Goal: Transaction & Acquisition: Obtain resource

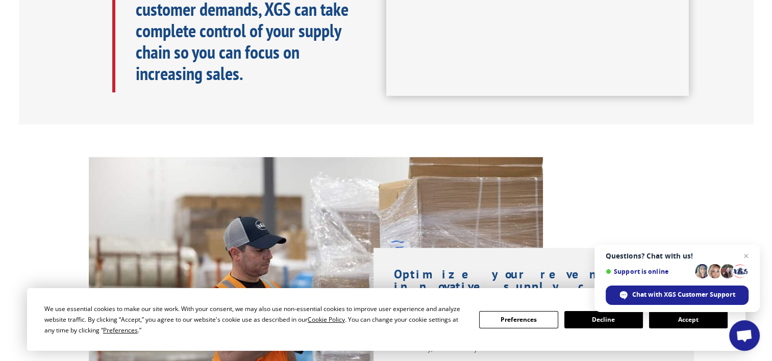
scroll to position [765, 0]
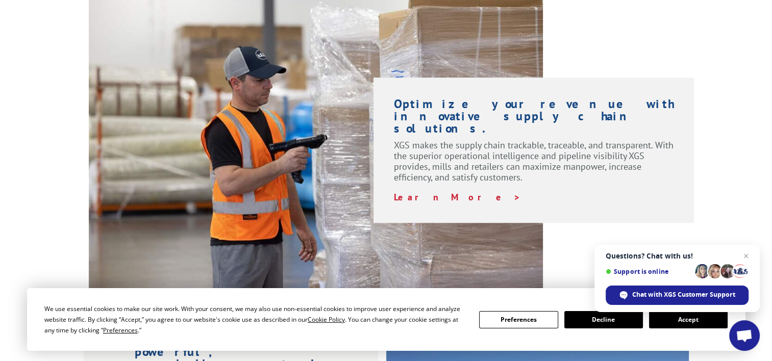
click at [749, 258] on span "Close chat" at bounding box center [745, 256] width 12 height 12
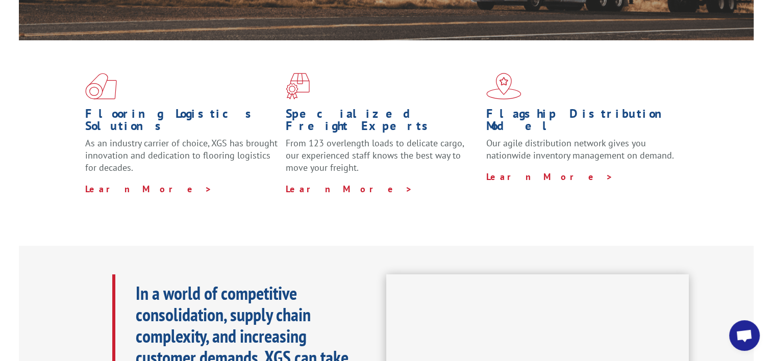
scroll to position [0, 0]
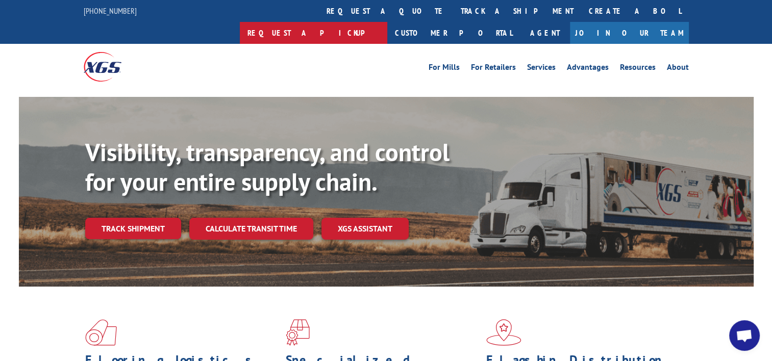
click at [387, 22] on link "Request a pickup" at bounding box center [313, 33] width 147 height 22
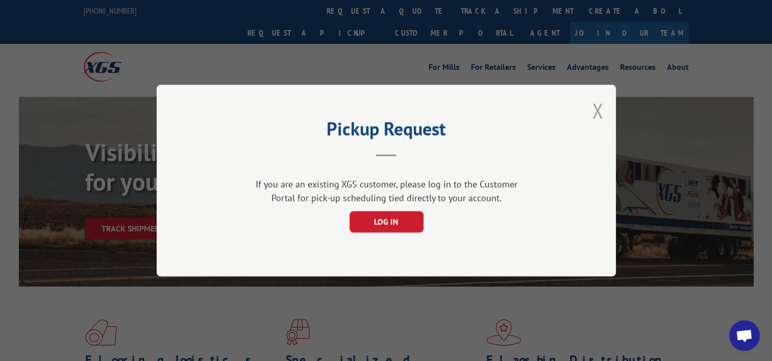
click at [596, 108] on button "Close modal" at bounding box center [597, 110] width 11 height 27
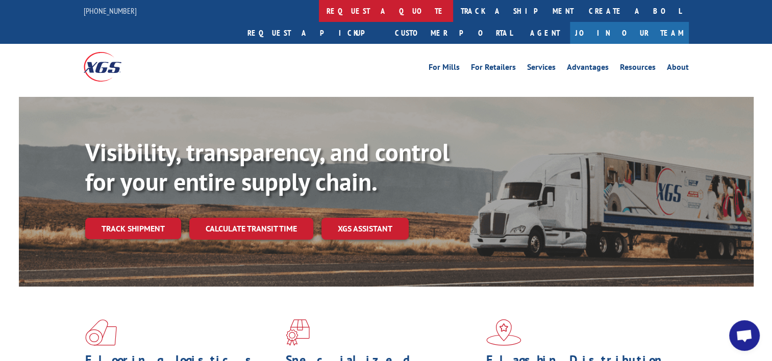
click at [319, 9] on link "request a quote" at bounding box center [386, 11] width 134 height 22
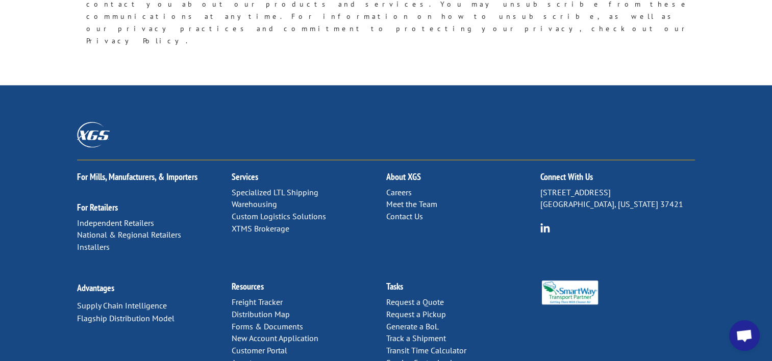
scroll to position [968, 0]
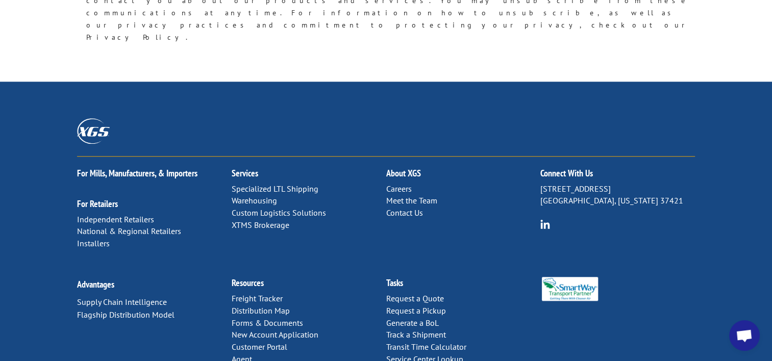
click at [242, 354] on link "Agent" at bounding box center [242, 359] width 20 height 10
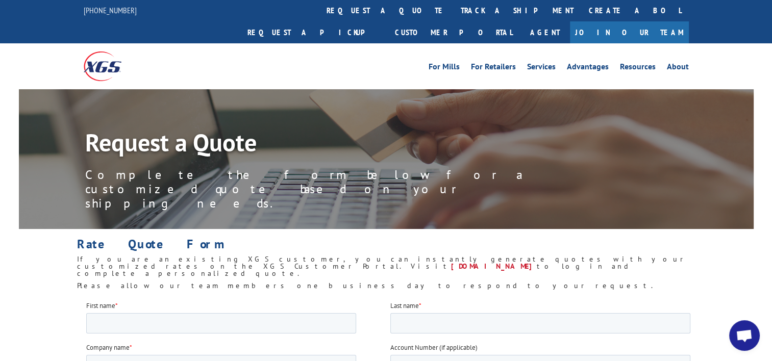
scroll to position [0, 0]
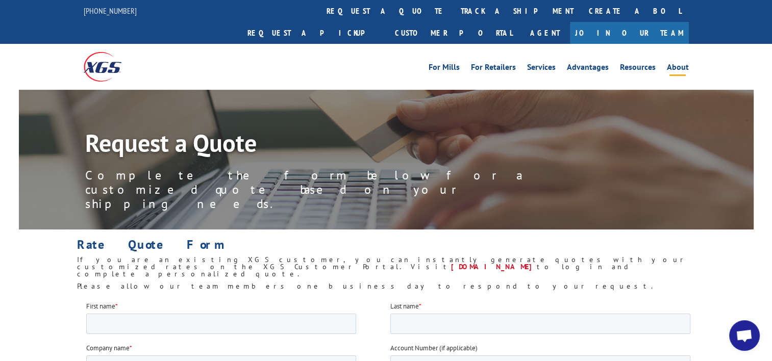
click at [673, 63] on link "About" at bounding box center [678, 68] width 22 height 11
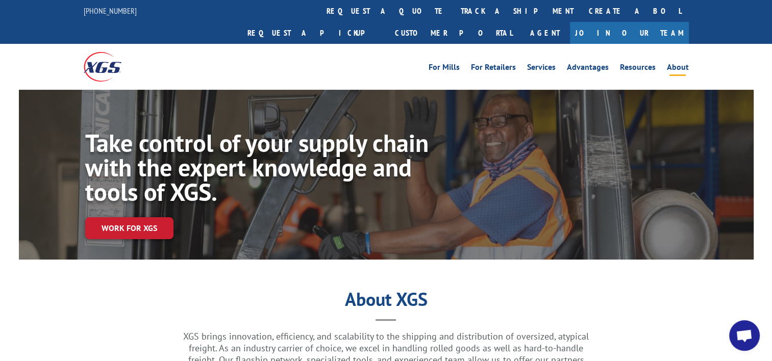
click at [319, 8] on link "request a quote" at bounding box center [386, 11] width 134 height 22
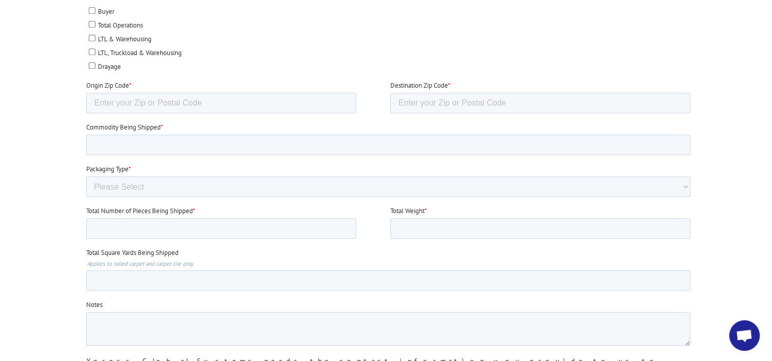
scroll to position [595, 0]
click at [183, 231] on input "Total Number of Pieces Being Shipped *" at bounding box center [221, 229] width 270 height 20
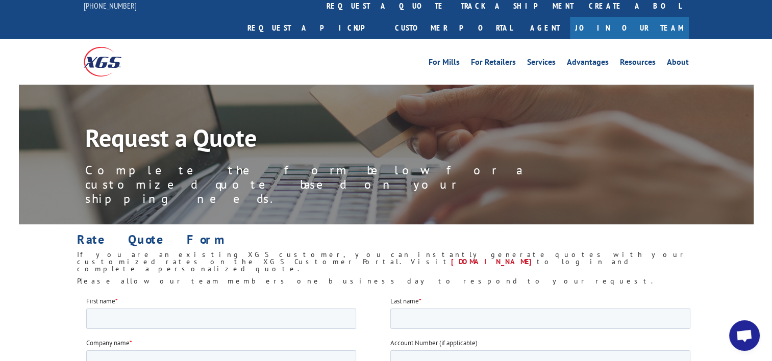
scroll to position [0, 0]
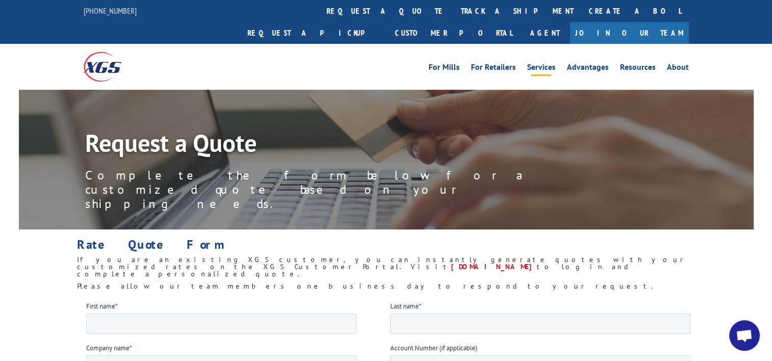
click at [552, 63] on link "Services" at bounding box center [541, 68] width 29 height 11
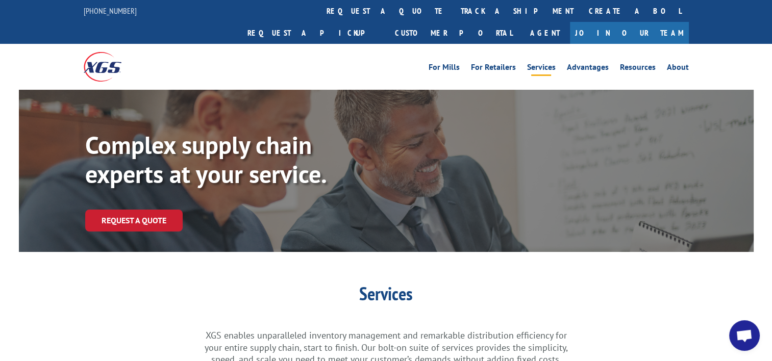
click at [708, 105] on div "Complex supply chain experts at your service. Request a Quote" at bounding box center [386, 171] width 734 height 162
